Goal: Navigation & Orientation: Understand site structure

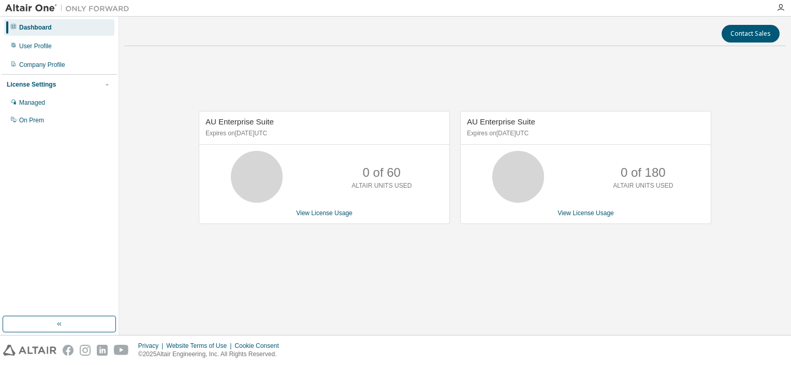
click at [180, 220] on div "AU Enterprise Suite Expires on [DATE] UTC 0 of 60 ALTAIR UNITS USED View Licens…" at bounding box center [455, 172] width 662 height 237
